Goal: Information Seeking & Learning: Learn about a topic

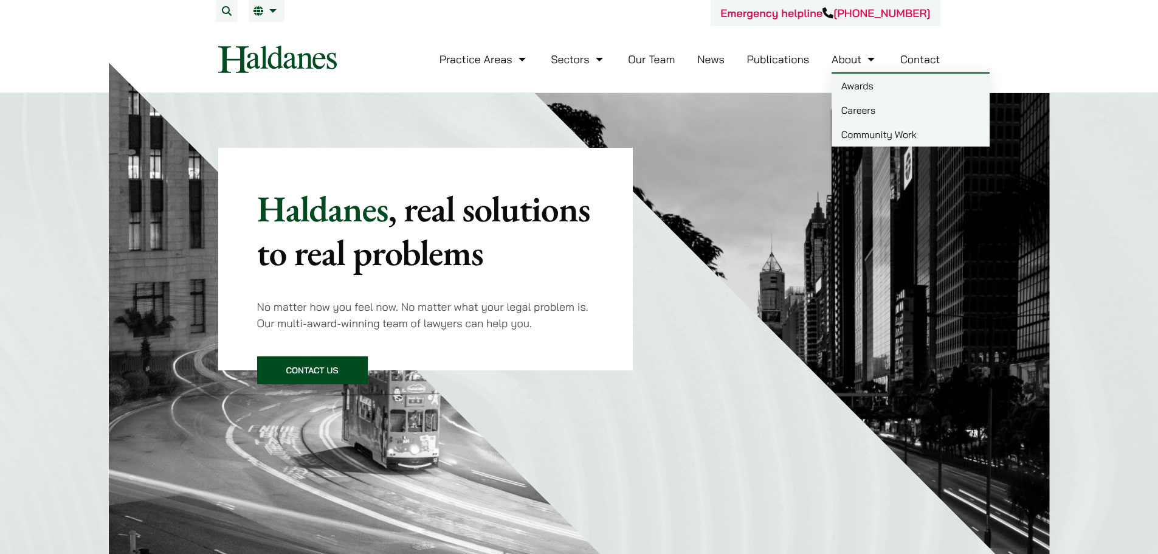
click at [864, 63] on link "About" at bounding box center [854, 59] width 46 height 14
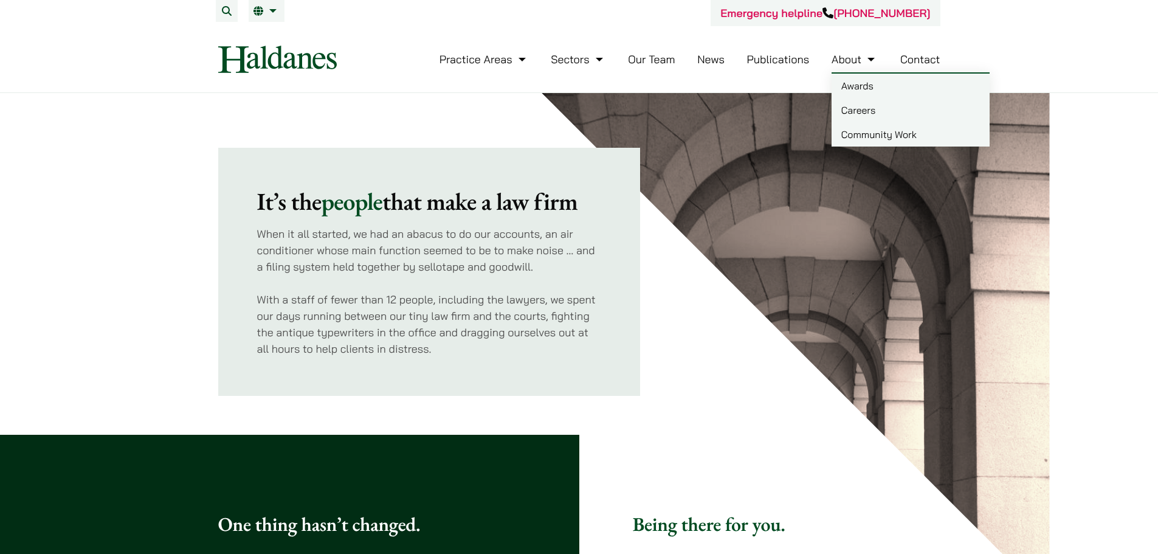
click at [871, 56] on link "About" at bounding box center [854, 59] width 46 height 14
click at [869, 106] on link "Careers" at bounding box center [910, 110] width 158 height 24
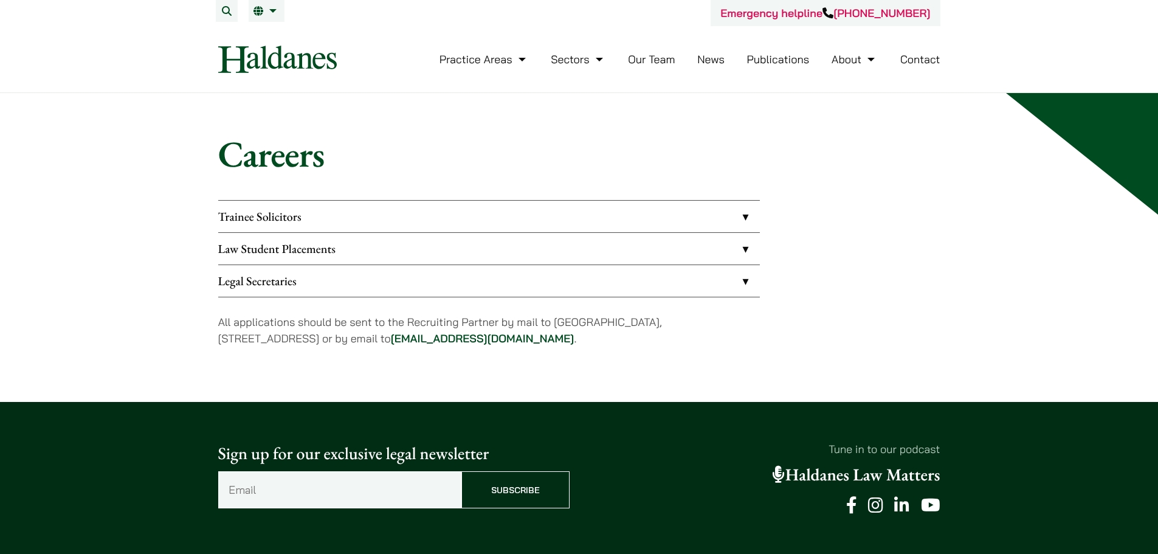
click at [371, 282] on link "Legal Secretaries" at bounding box center [488, 281] width 541 height 32
